Goal: Use online tool/utility: Utilize a website feature to perform a specific function

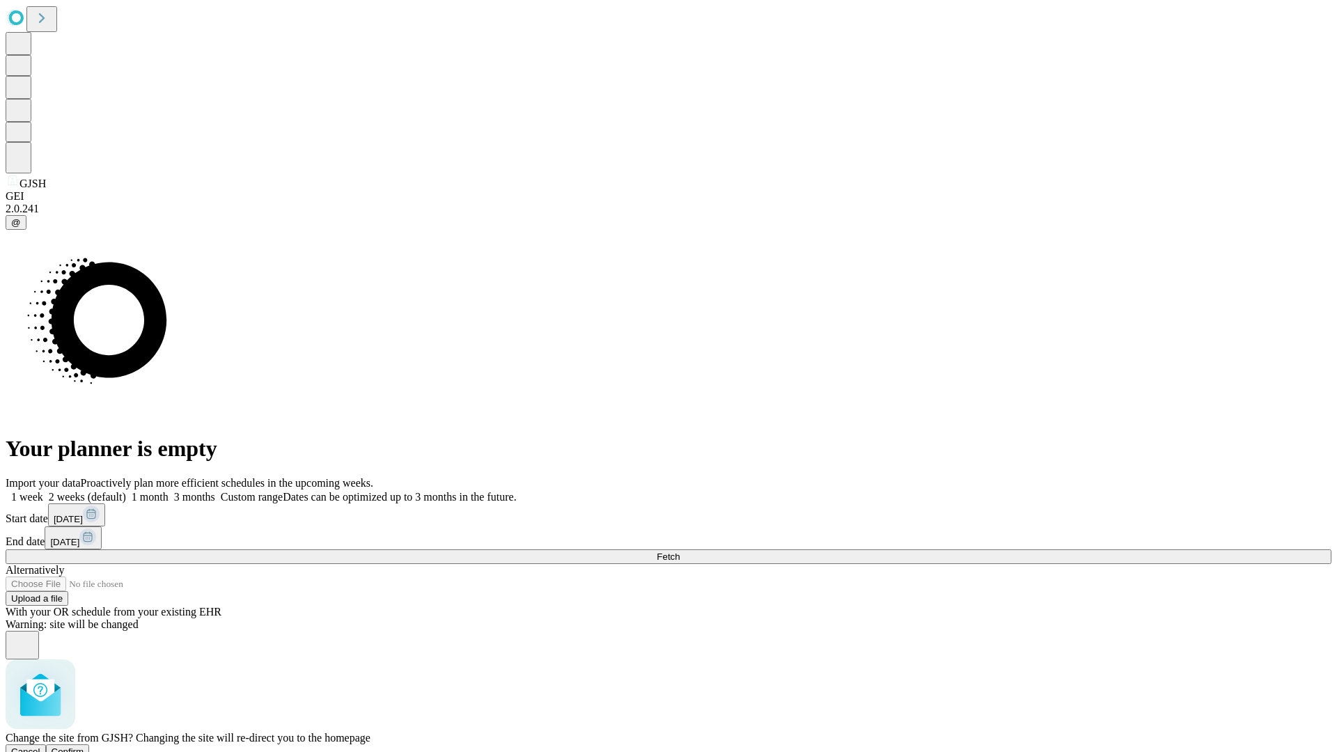
click at [84, 746] on span "Confirm" at bounding box center [68, 751] width 33 height 10
click at [126, 491] on label "2 weeks (default)" at bounding box center [84, 497] width 83 height 12
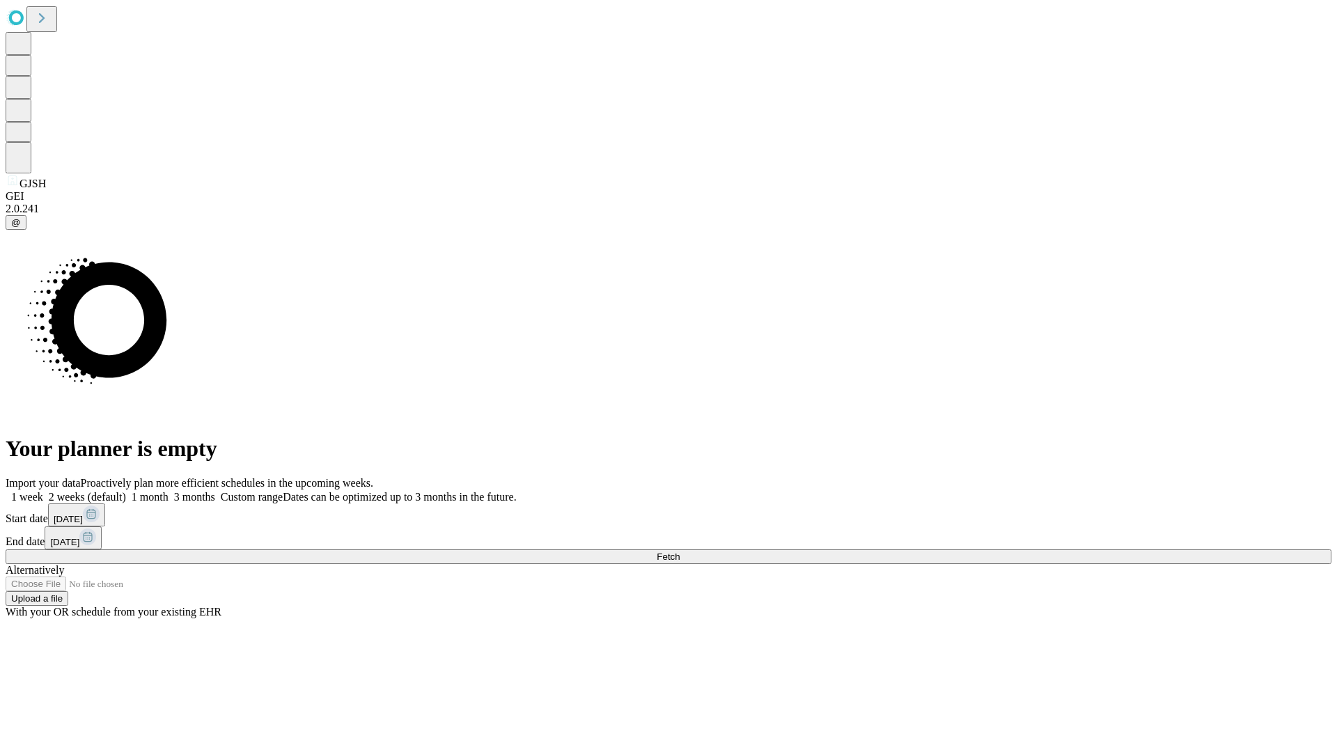
click at [680, 551] on span "Fetch" at bounding box center [668, 556] width 23 height 10
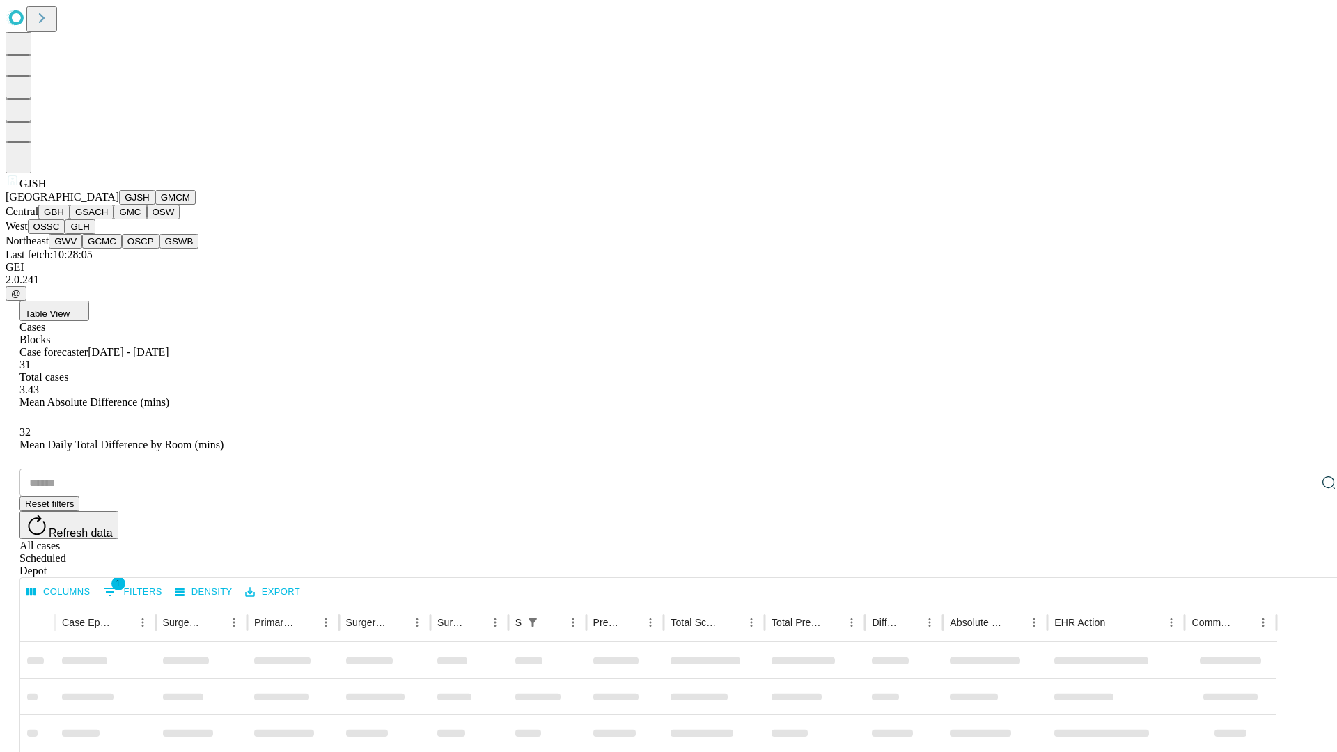
click at [155, 205] on button "GMCM" at bounding box center [175, 197] width 40 height 15
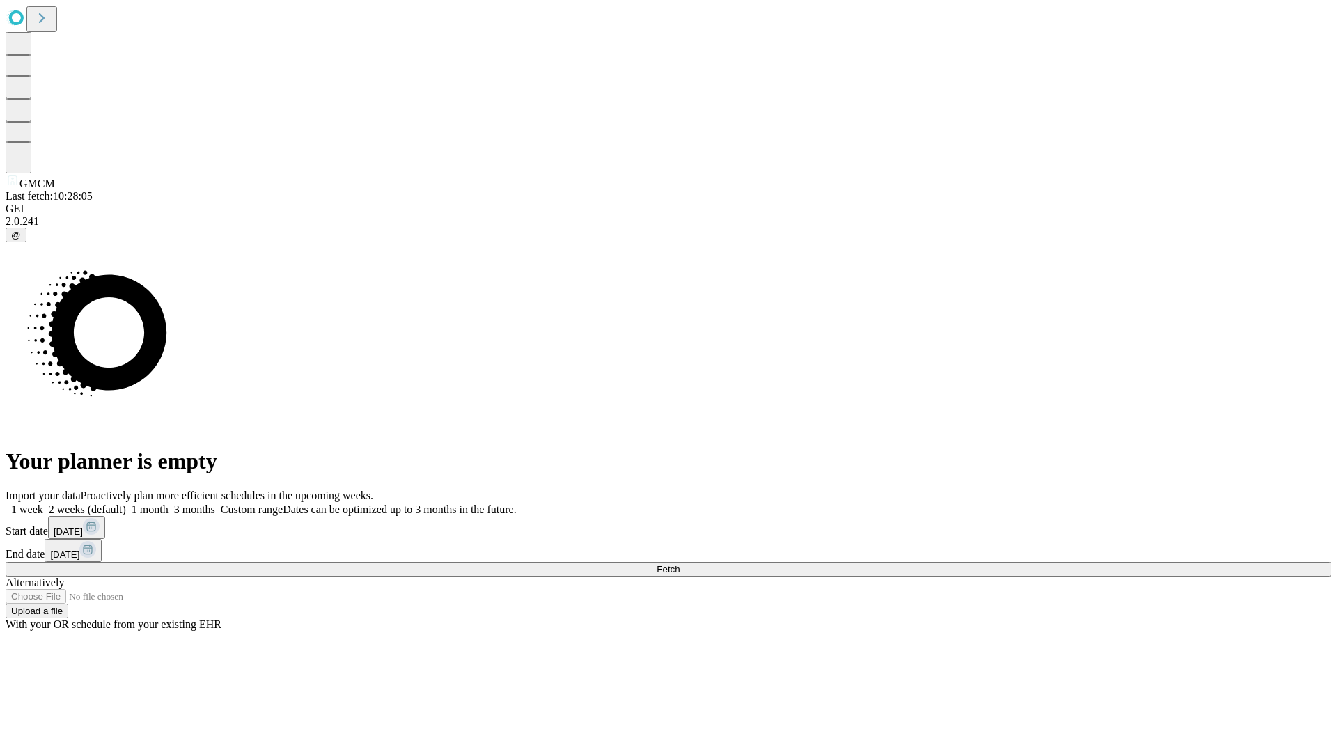
click at [126, 503] on label "2 weeks (default)" at bounding box center [84, 509] width 83 height 12
click at [680, 564] on span "Fetch" at bounding box center [668, 569] width 23 height 10
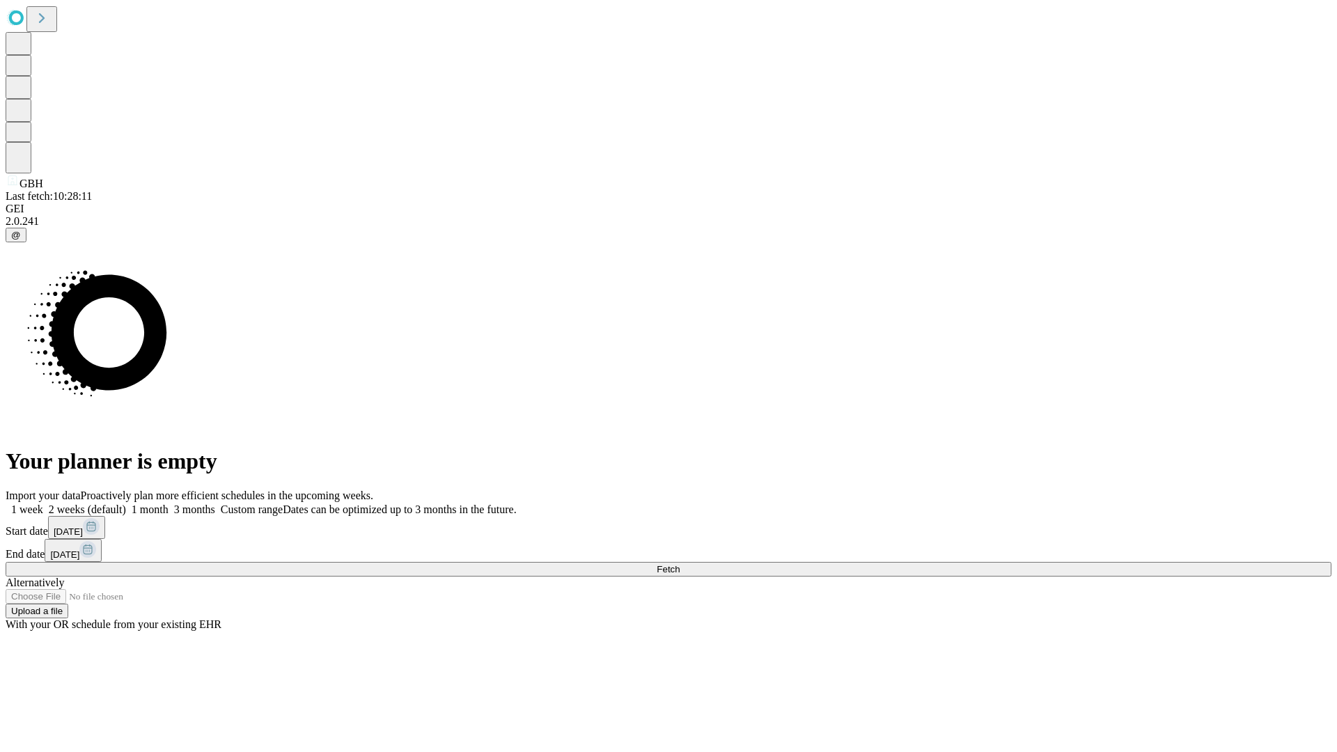
click at [126, 503] on label "2 weeks (default)" at bounding box center [84, 509] width 83 height 12
click at [680, 564] on span "Fetch" at bounding box center [668, 569] width 23 height 10
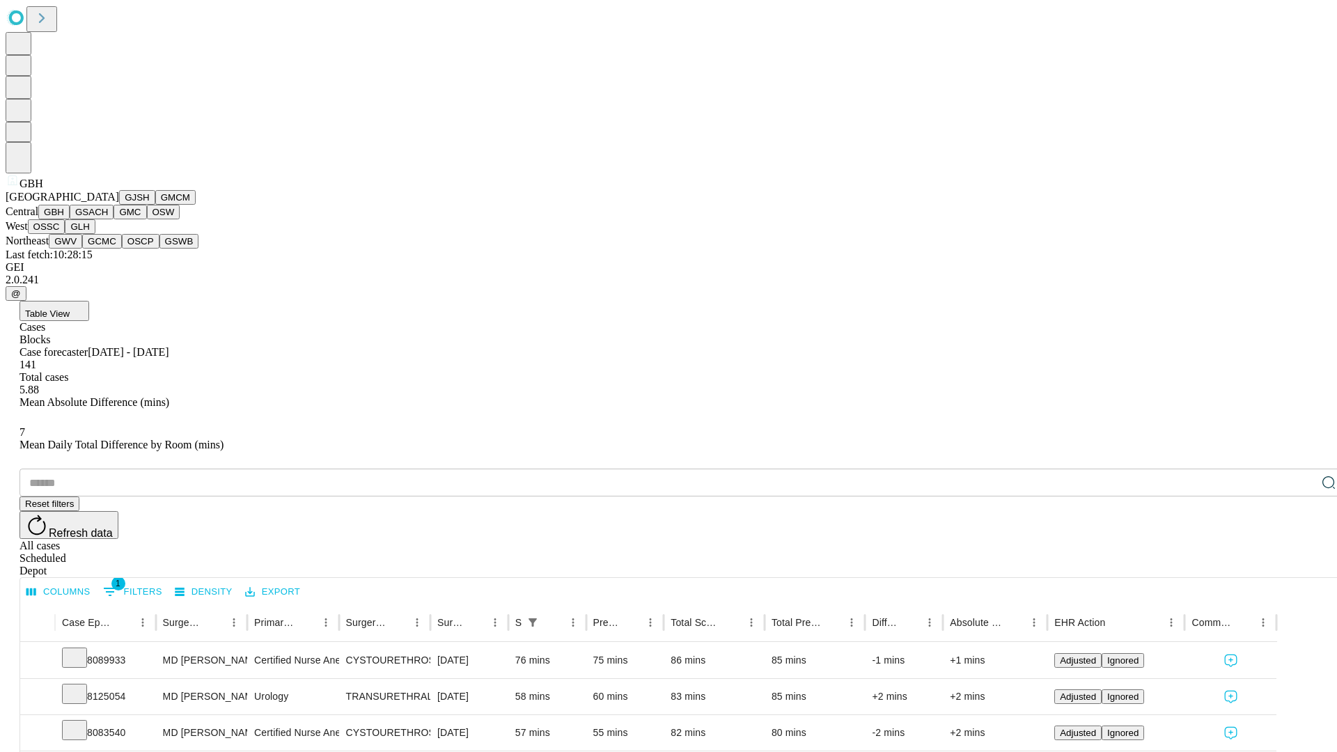
click at [108, 219] on button "GSACH" at bounding box center [92, 212] width 44 height 15
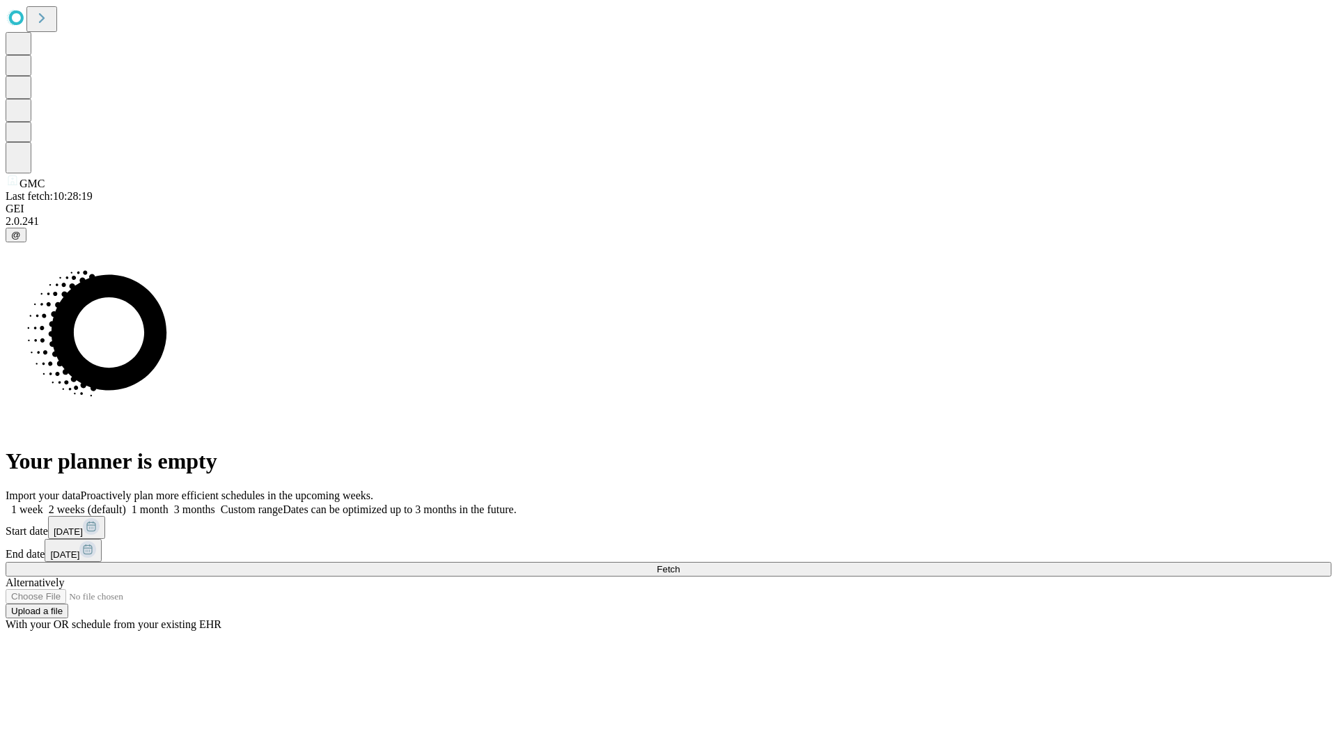
click at [126, 503] on label "2 weeks (default)" at bounding box center [84, 509] width 83 height 12
click at [680, 564] on span "Fetch" at bounding box center [668, 569] width 23 height 10
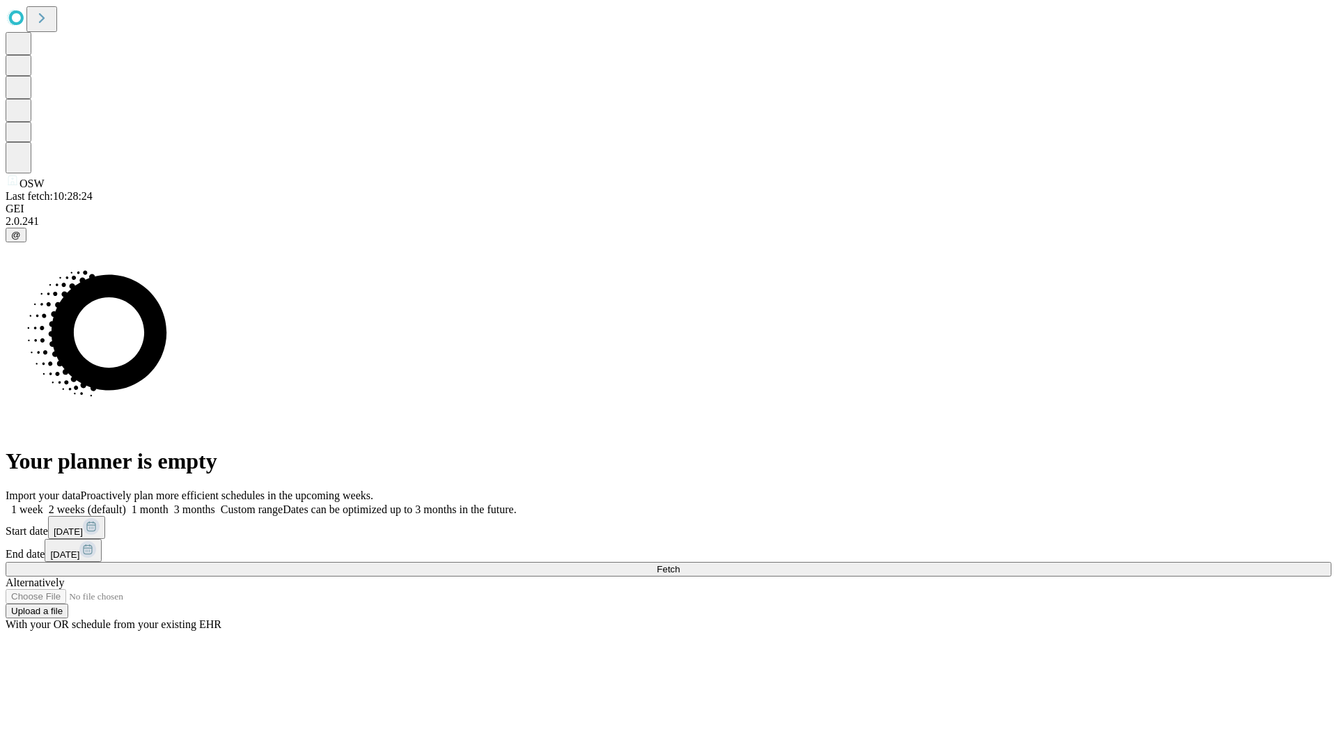
click at [126, 503] on label "2 weeks (default)" at bounding box center [84, 509] width 83 height 12
click at [680, 564] on span "Fetch" at bounding box center [668, 569] width 23 height 10
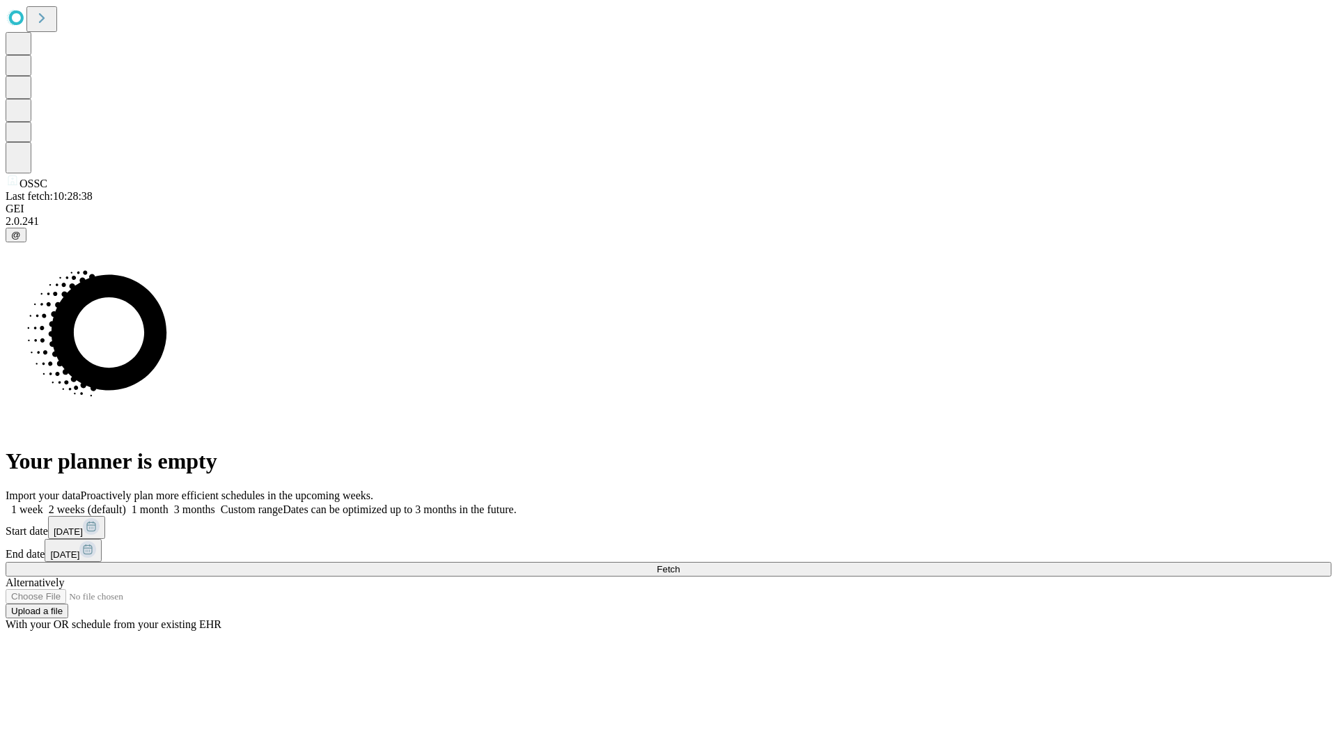
click at [680, 564] on span "Fetch" at bounding box center [668, 569] width 23 height 10
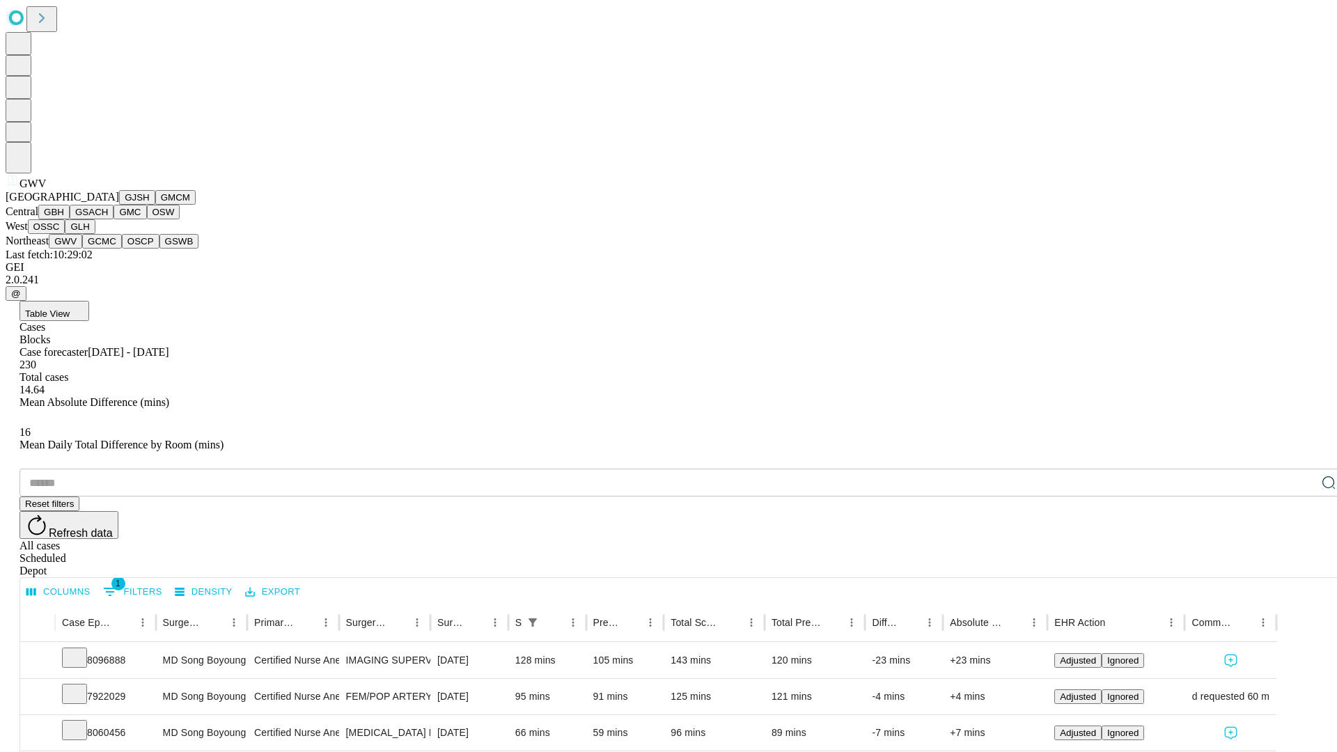
click at [108, 249] on button "GCMC" at bounding box center [102, 241] width 40 height 15
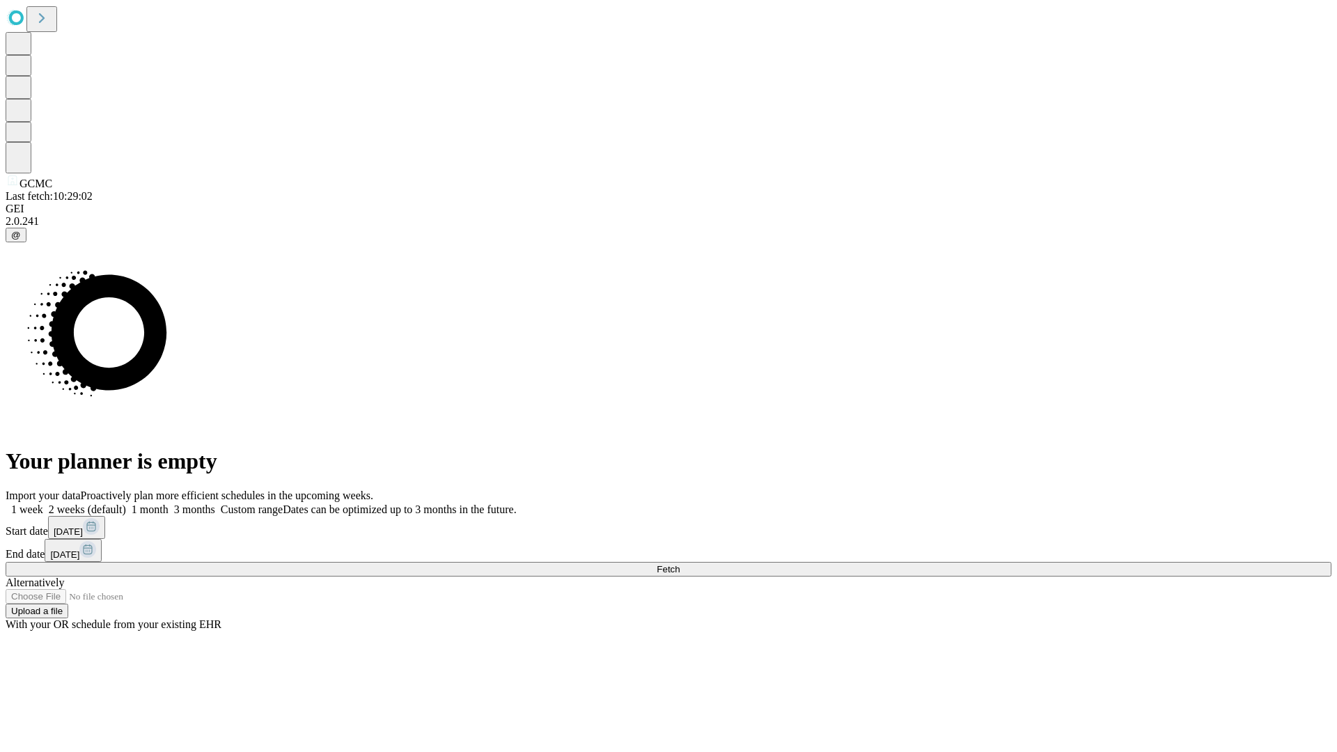
click at [126, 503] on label "2 weeks (default)" at bounding box center [84, 509] width 83 height 12
click at [680, 564] on span "Fetch" at bounding box center [668, 569] width 23 height 10
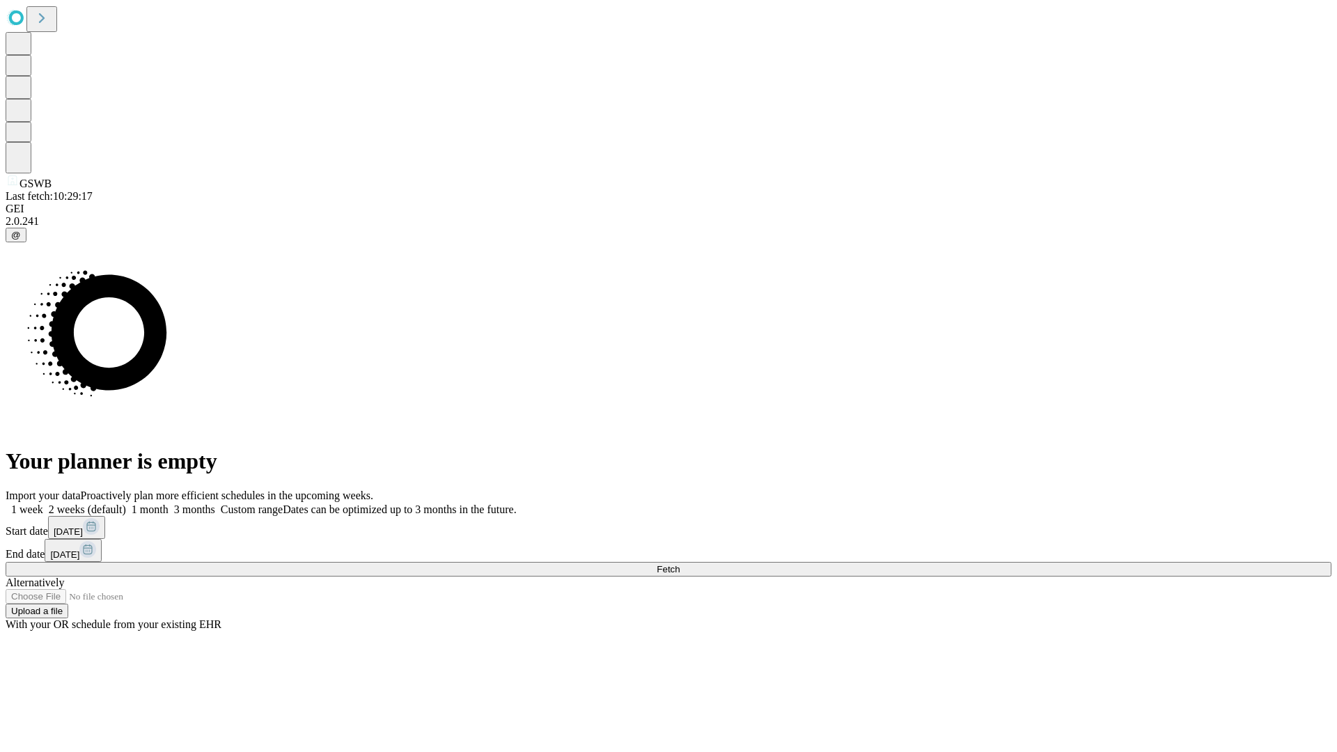
click at [126, 503] on label "2 weeks (default)" at bounding box center [84, 509] width 83 height 12
click at [680, 564] on span "Fetch" at bounding box center [668, 569] width 23 height 10
